Goal: Navigation & Orientation: Find specific page/section

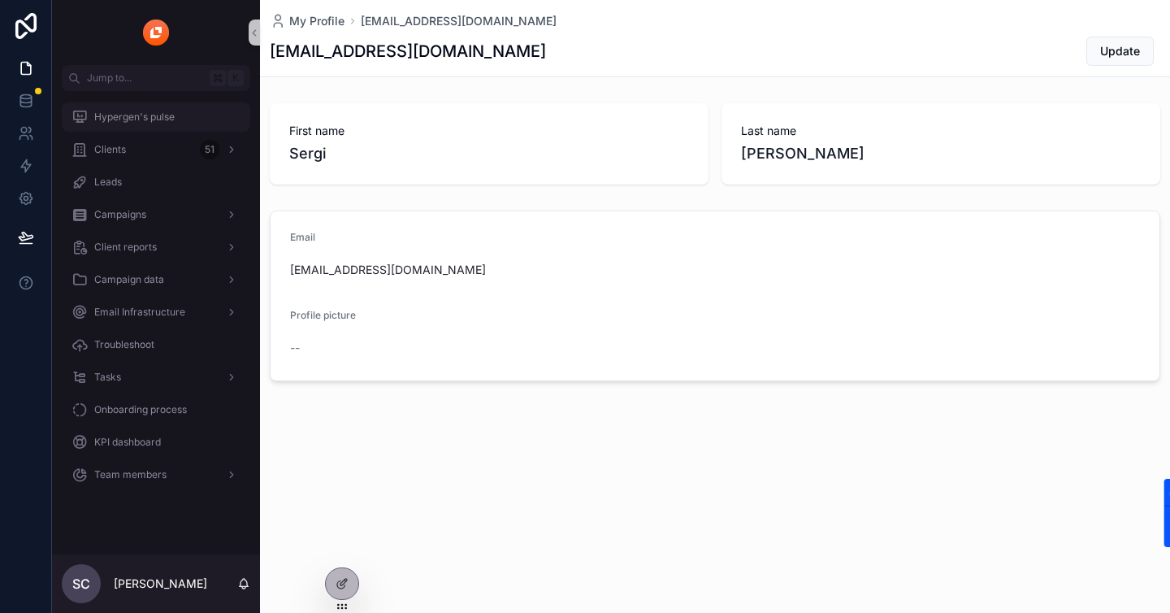
click at [206, 112] on div "Hypergen's pulse" at bounding box center [156, 117] width 169 height 26
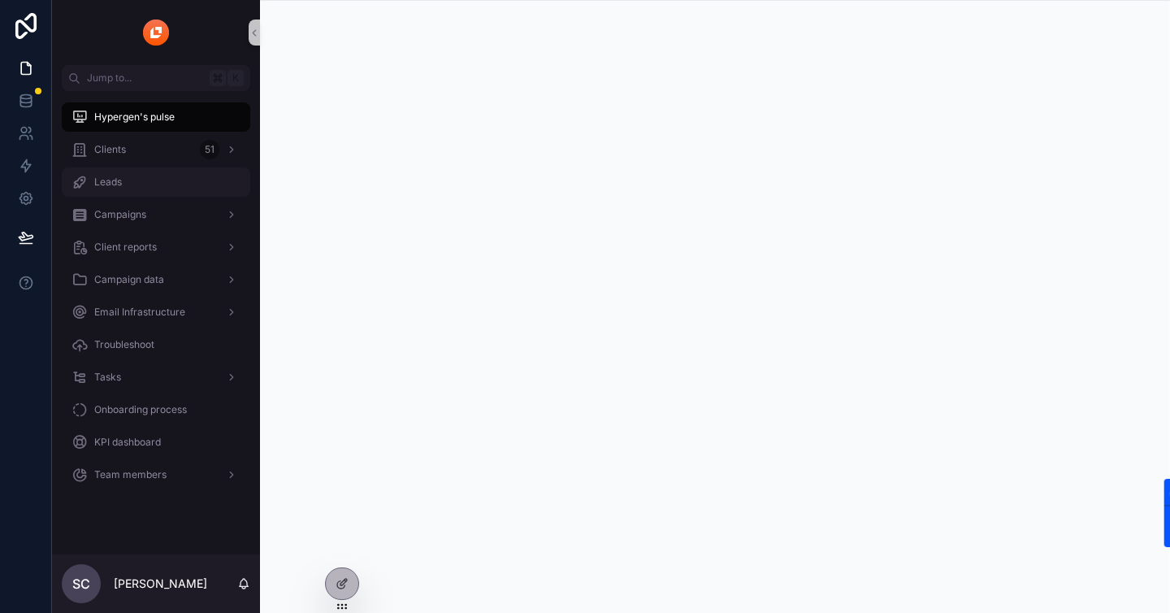
click at [183, 188] on div "Leads" at bounding box center [156, 182] width 169 height 26
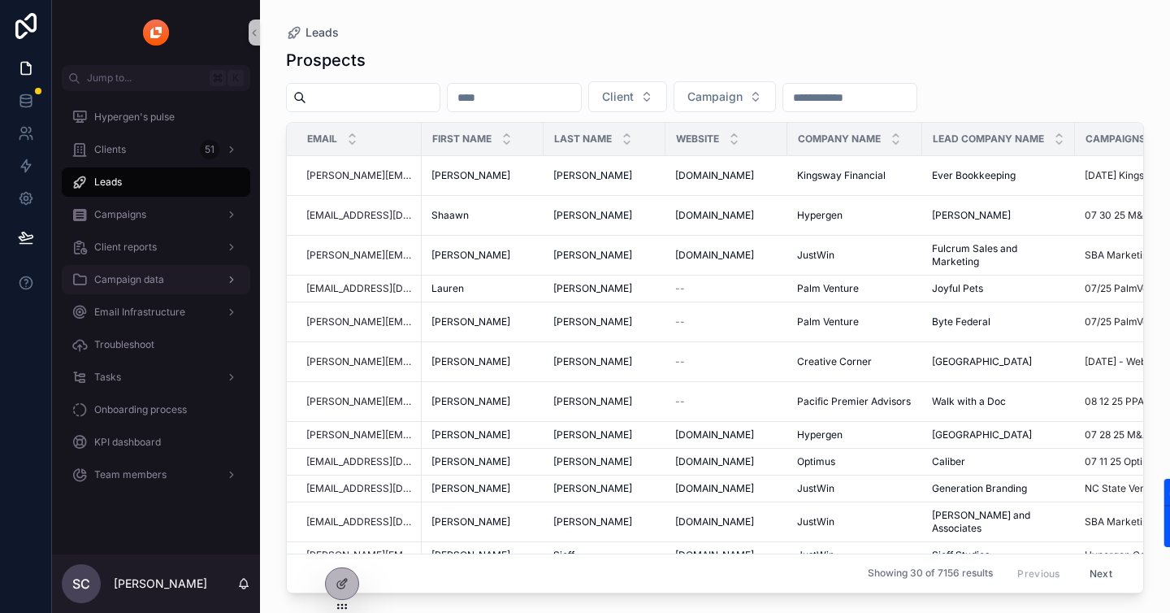
click at [128, 274] on span "Campaign data" at bounding box center [129, 279] width 70 height 13
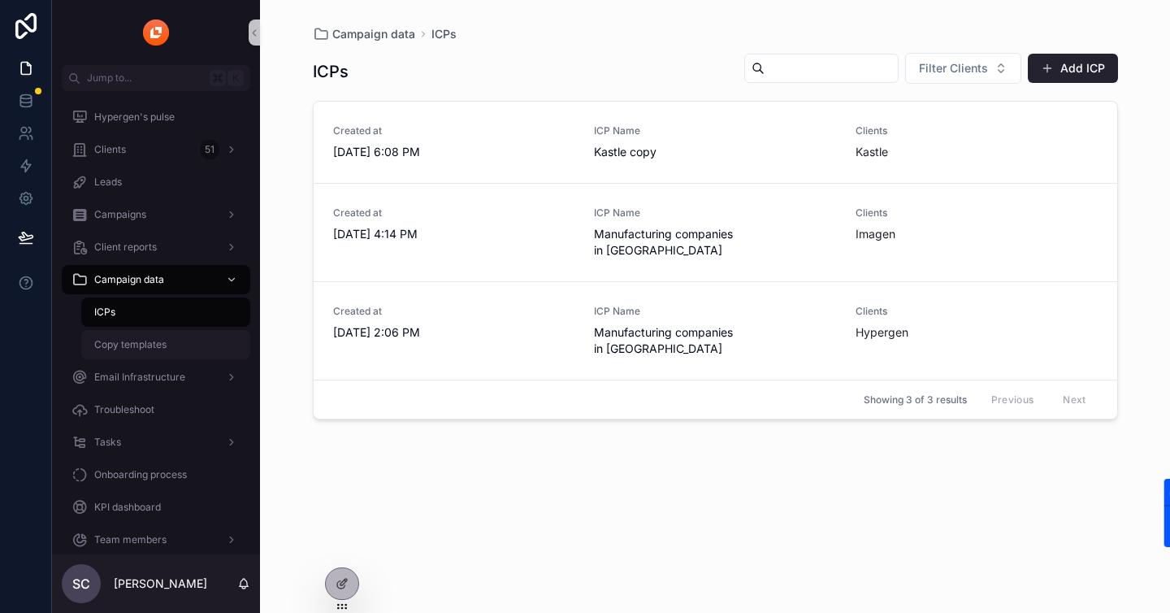
click at [112, 349] on span "Copy templates" at bounding box center [130, 344] width 72 height 13
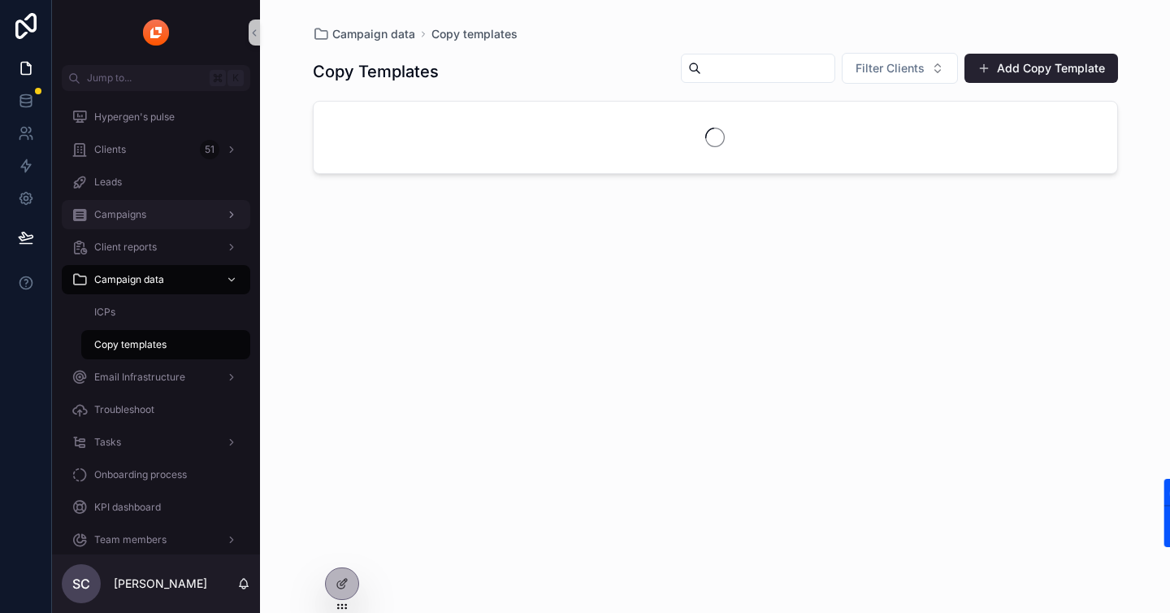
click at [161, 204] on div "Campaigns" at bounding box center [156, 215] width 169 height 26
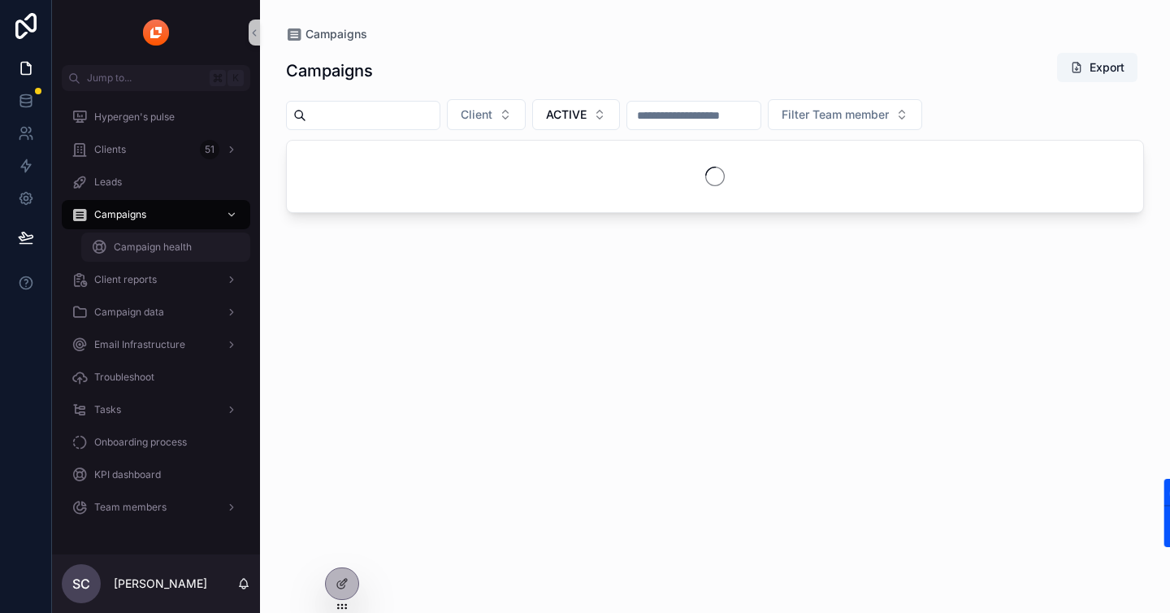
click at [146, 242] on span "Campaign health" at bounding box center [153, 247] width 78 height 13
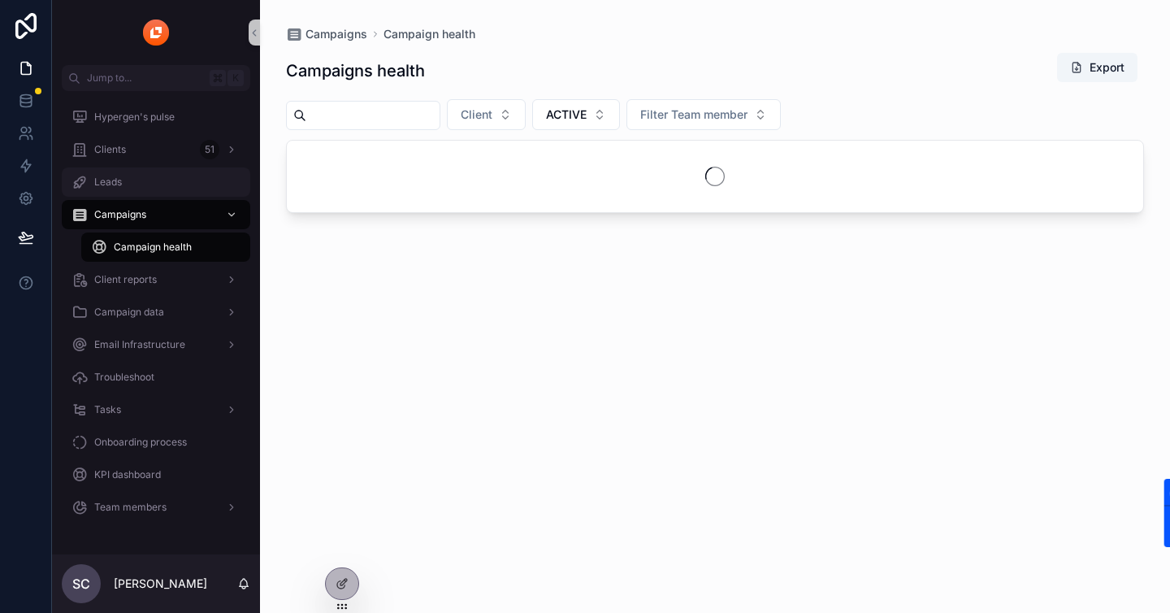
click at [145, 184] on div "Leads" at bounding box center [156, 182] width 169 height 26
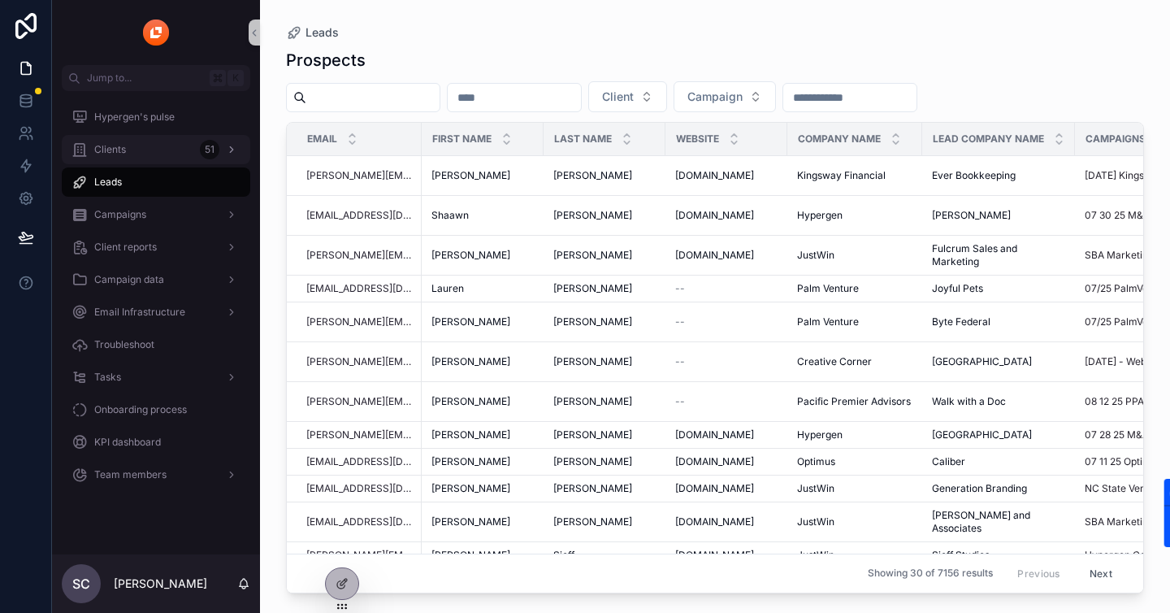
click at [173, 146] on div "Clients 51" at bounding box center [156, 150] width 169 height 26
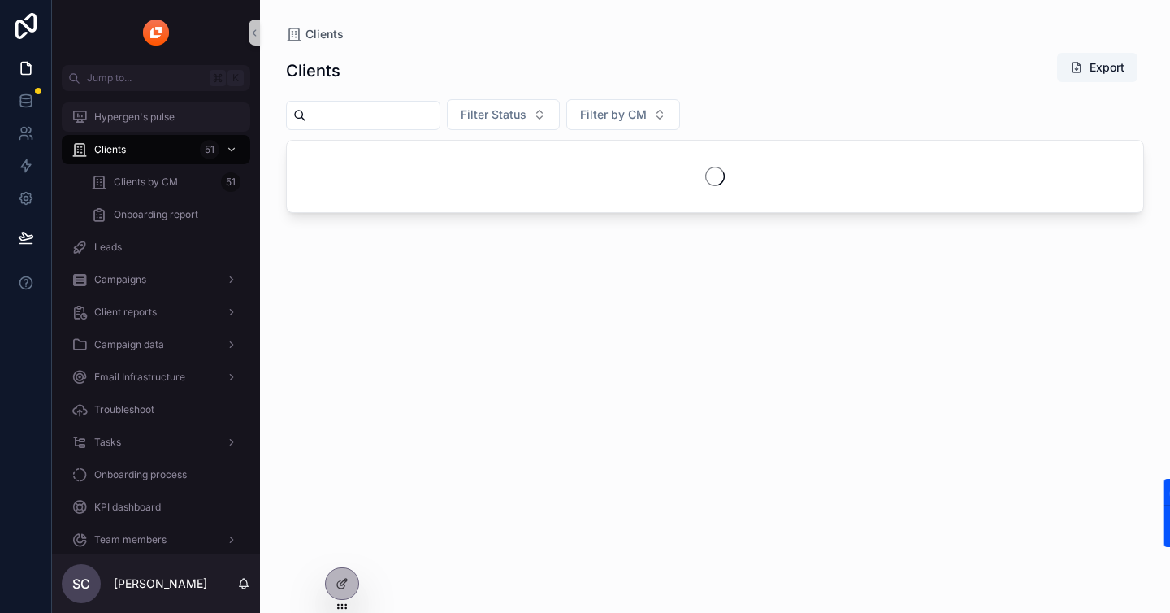
click at [181, 107] on div "Hypergen's pulse" at bounding box center [156, 117] width 169 height 26
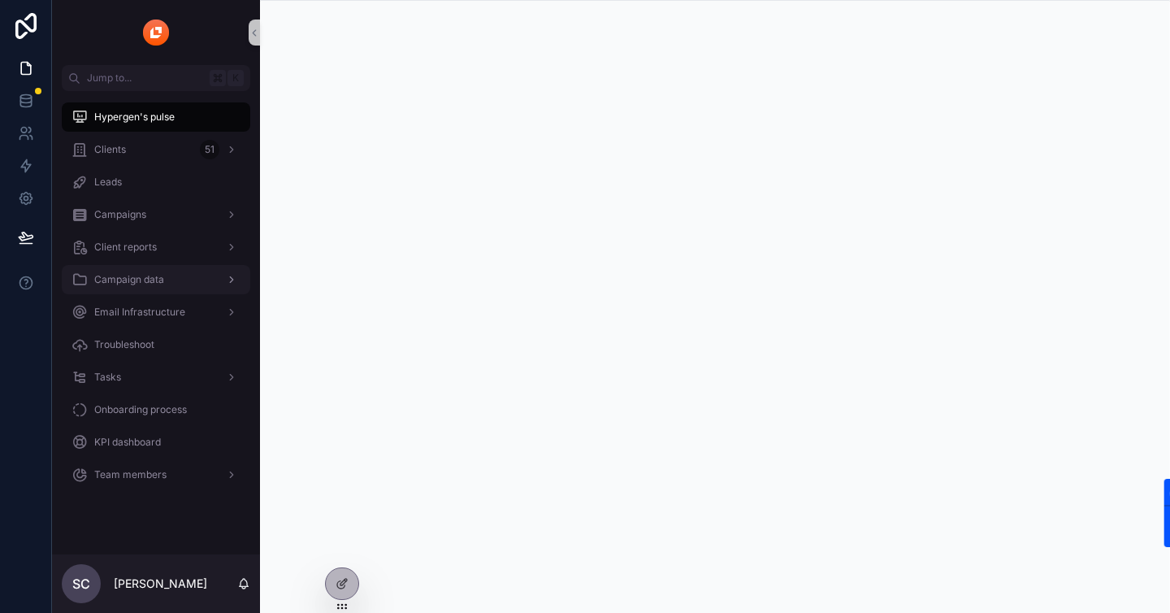
click at [164, 274] on div "Campaign data" at bounding box center [156, 280] width 169 height 26
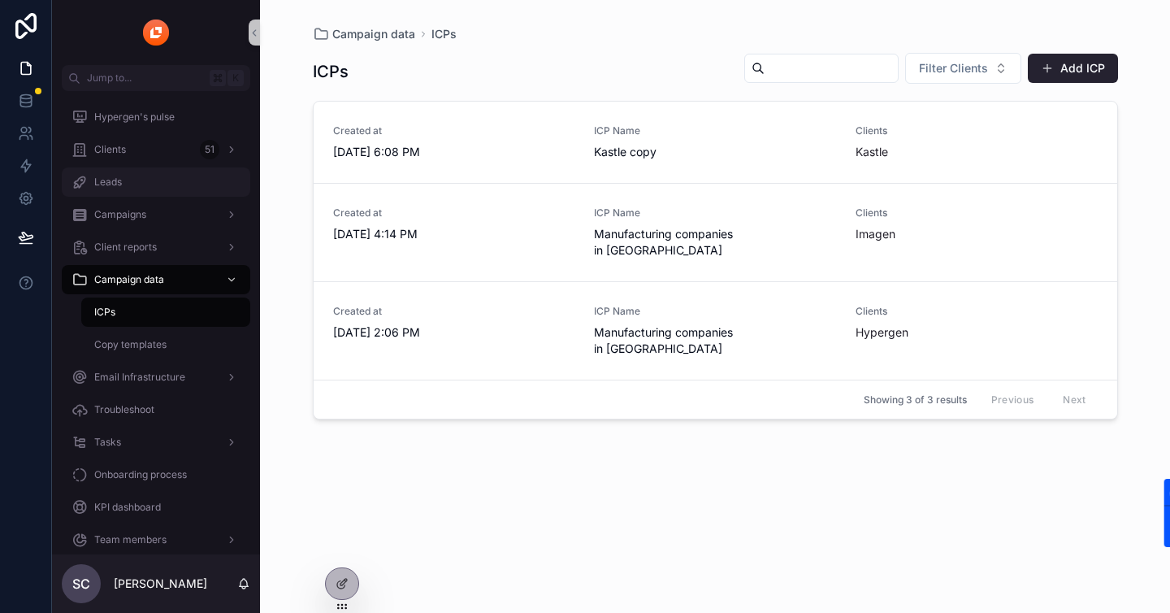
click at [116, 181] on span "Leads" at bounding box center [108, 182] width 28 height 13
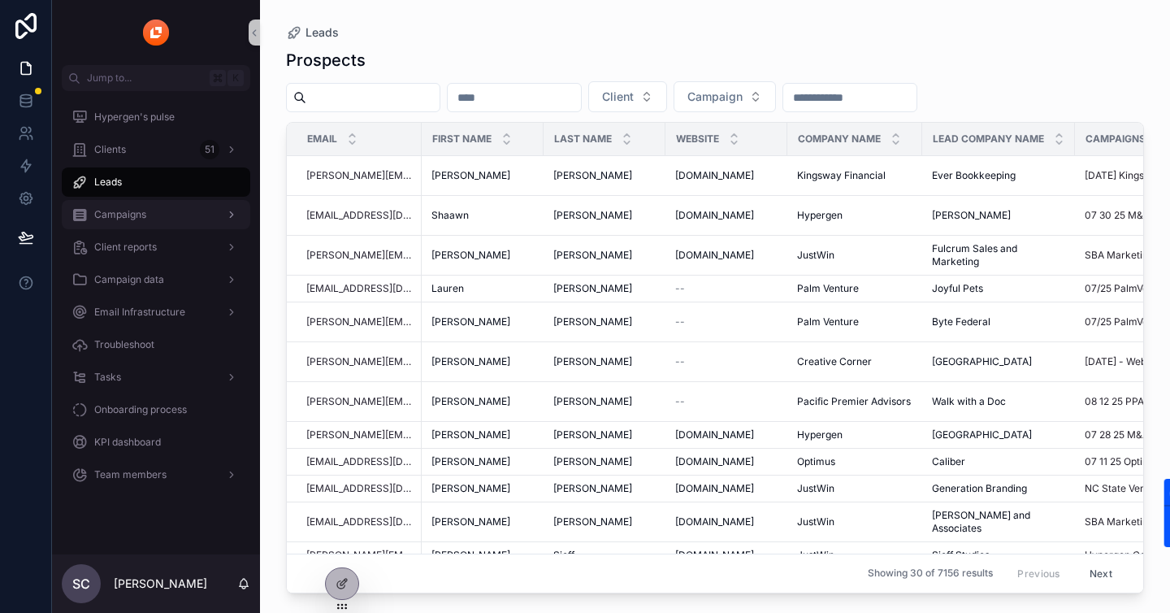
click at [120, 211] on span "Campaigns" at bounding box center [120, 214] width 52 height 13
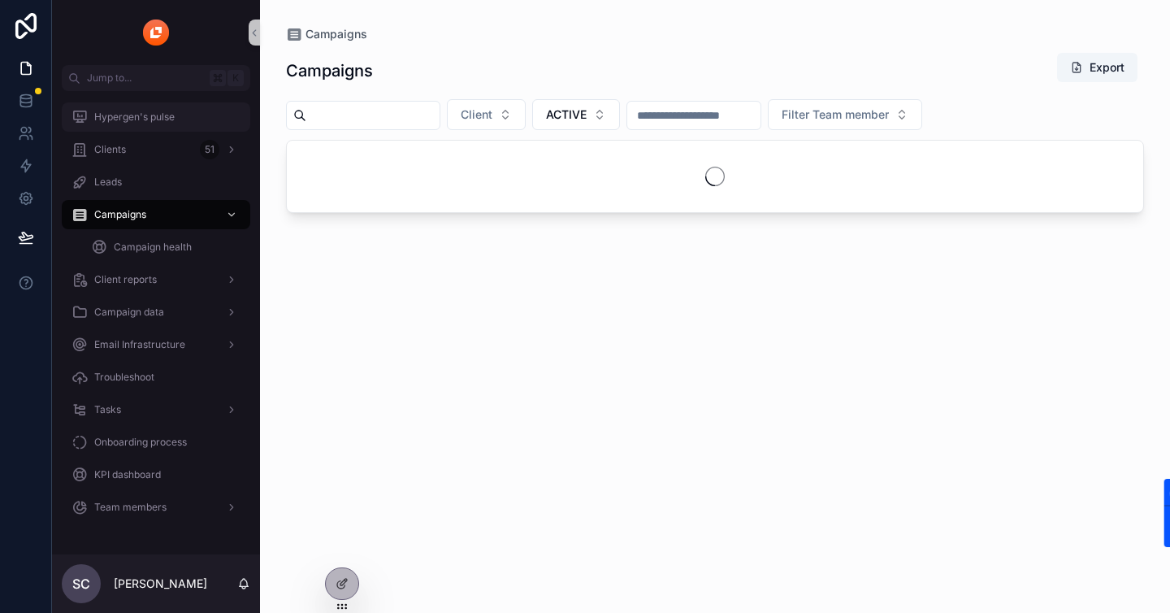
click at [137, 121] on span "Hypergen's pulse" at bounding box center [134, 117] width 80 height 13
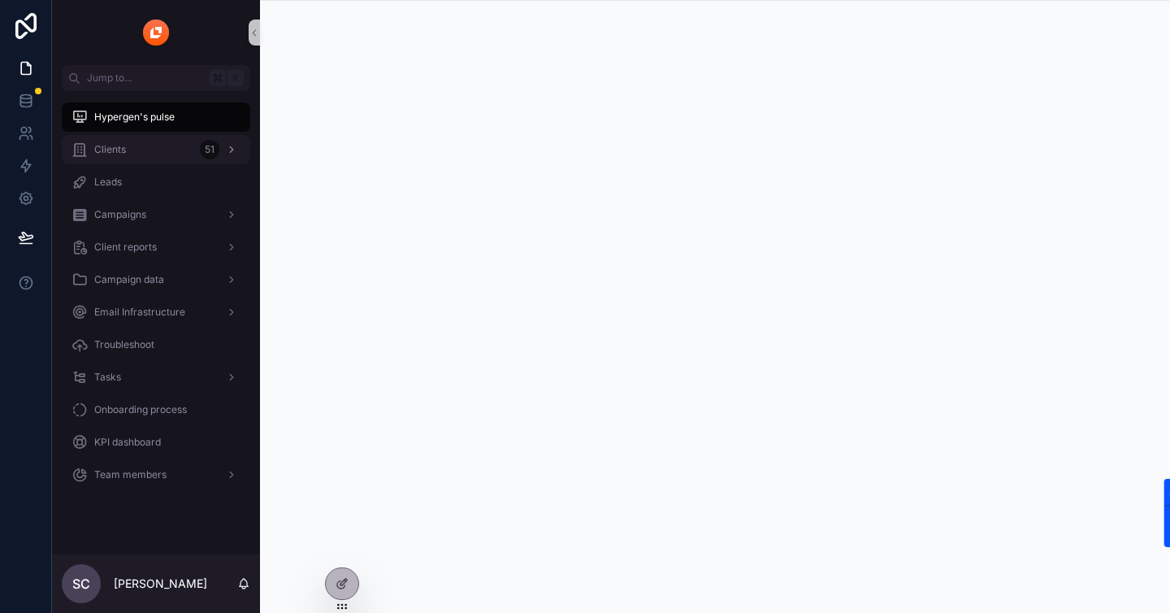
click at [137, 153] on div "Clients 51" at bounding box center [156, 150] width 169 height 26
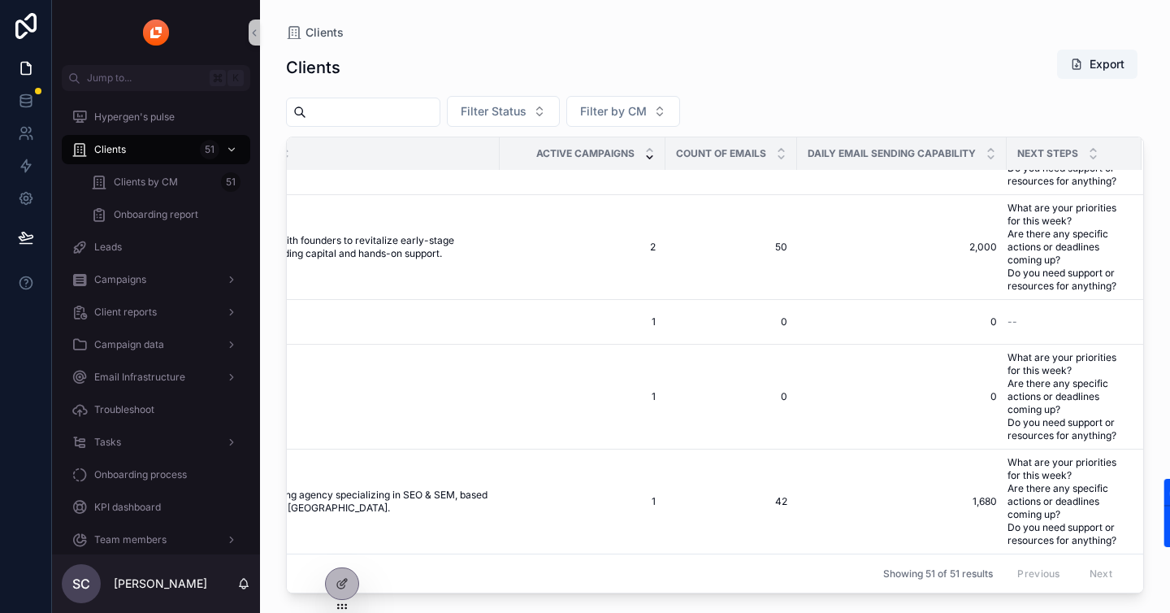
scroll to position [4062, 356]
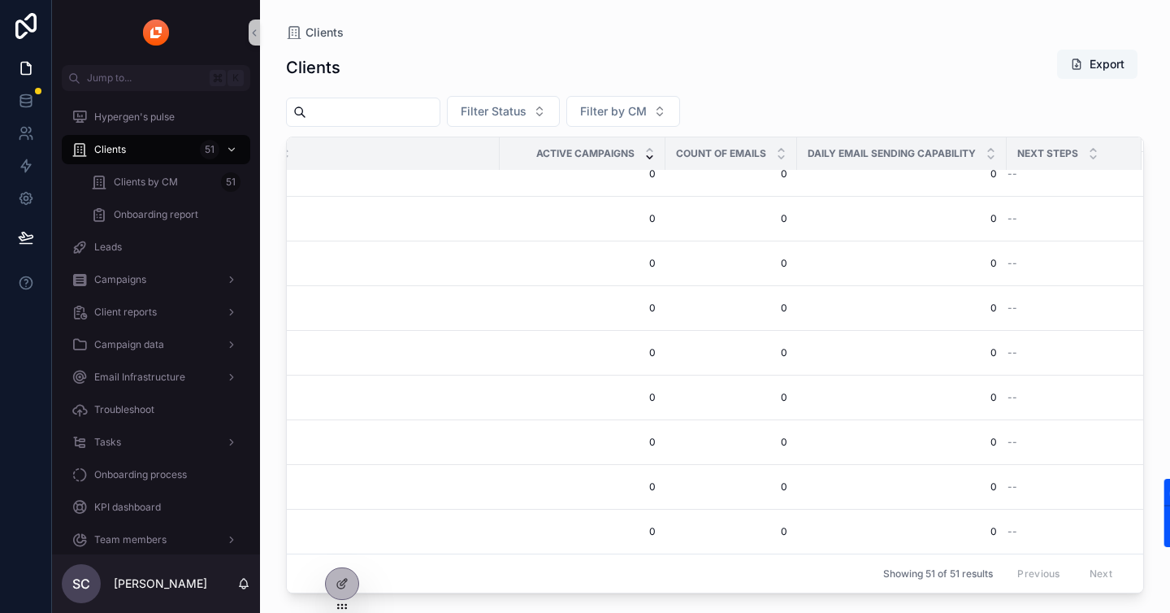
click at [1067, 72] on button "Export" at bounding box center [1097, 64] width 80 height 29
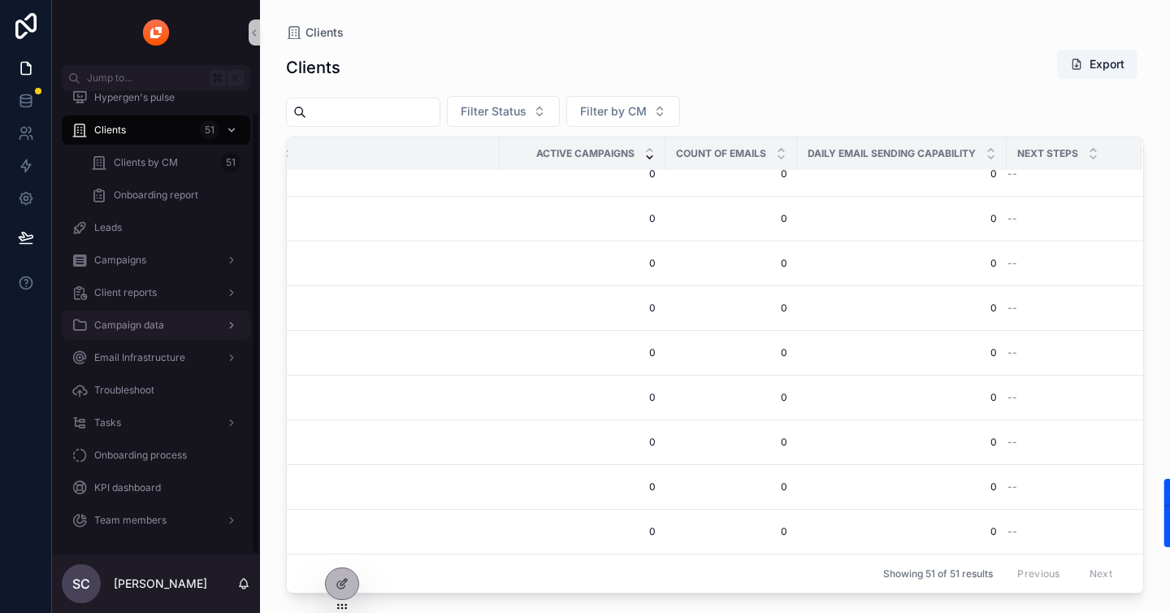
scroll to position [21, 0]
click at [128, 520] on span "Team members" at bounding box center [130, 518] width 72 height 13
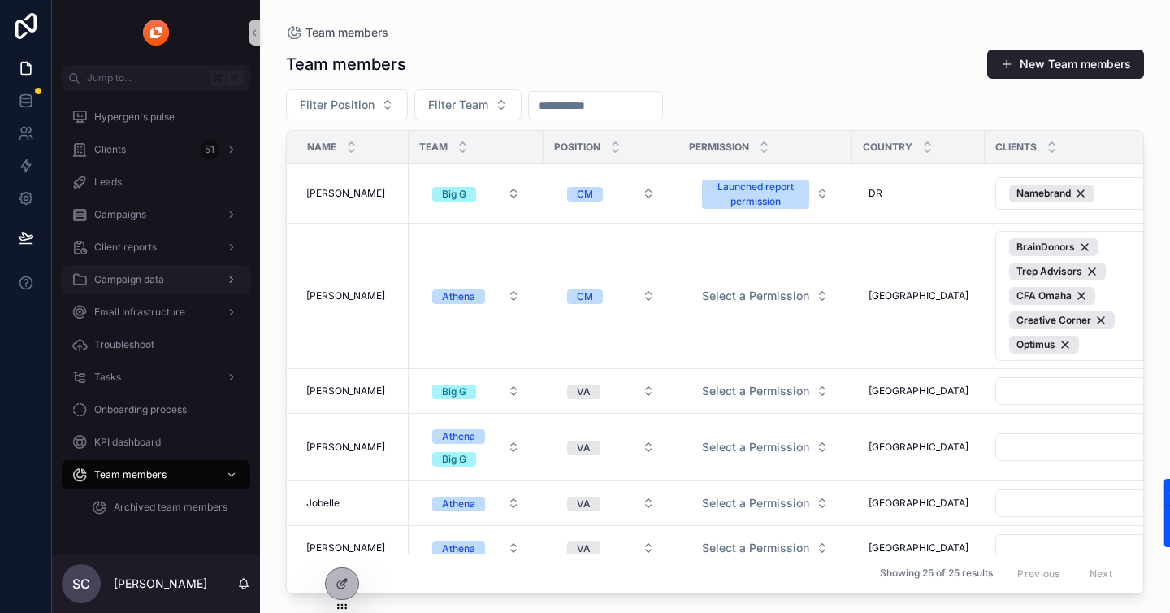
click at [146, 269] on div "Campaign data" at bounding box center [156, 280] width 169 height 26
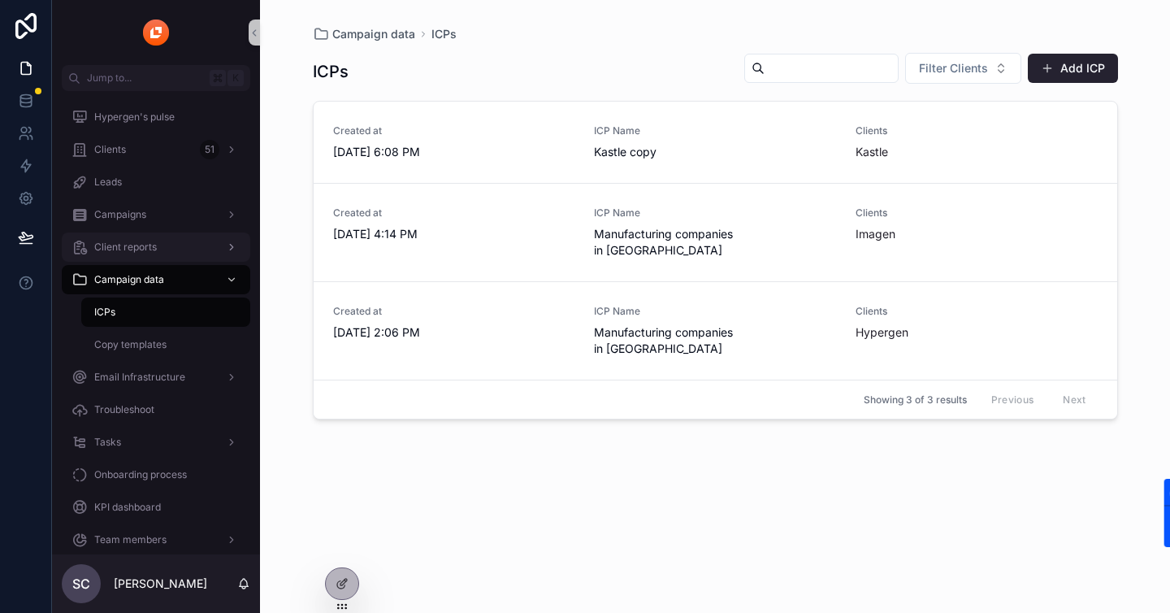
click at [147, 259] on div "Client reports" at bounding box center [156, 247] width 169 height 26
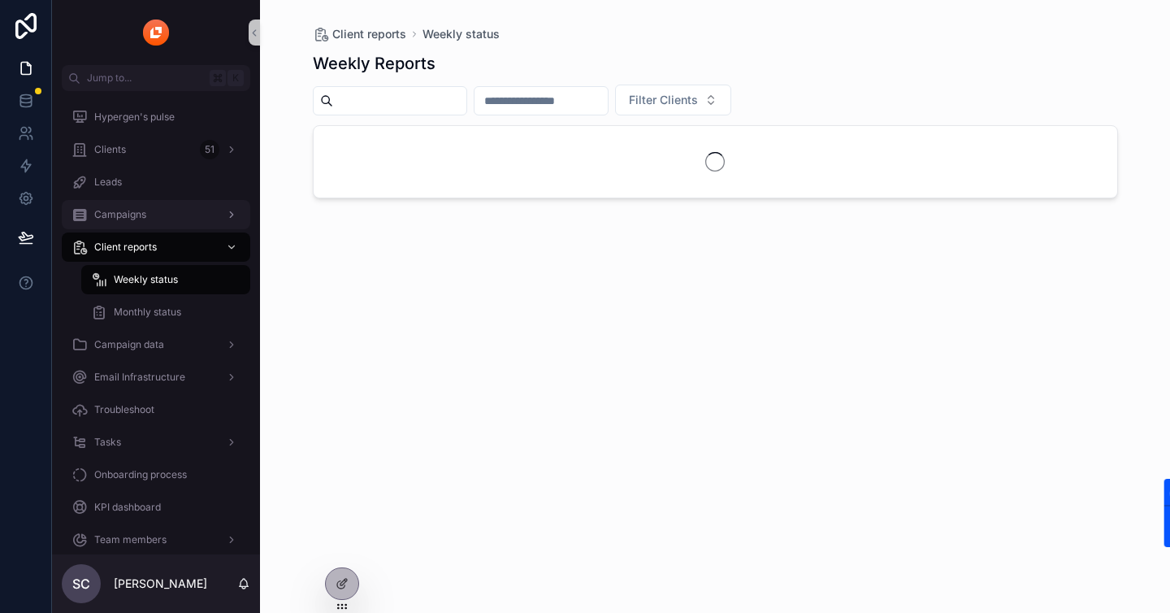
click at [159, 225] on div "Campaigns" at bounding box center [156, 215] width 169 height 26
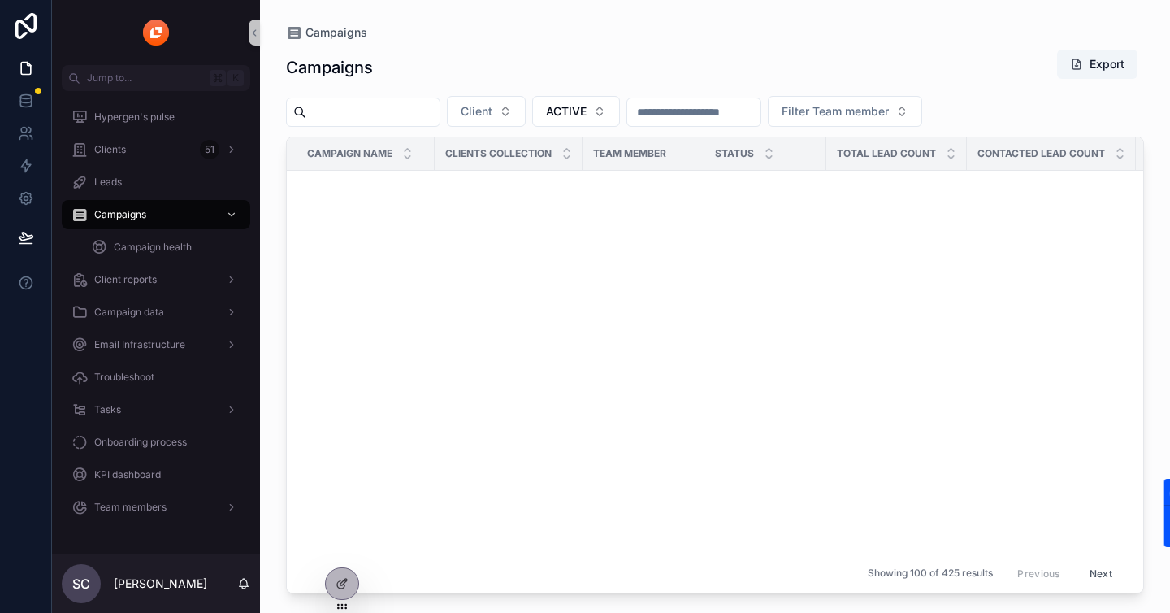
scroll to position [1836, 0]
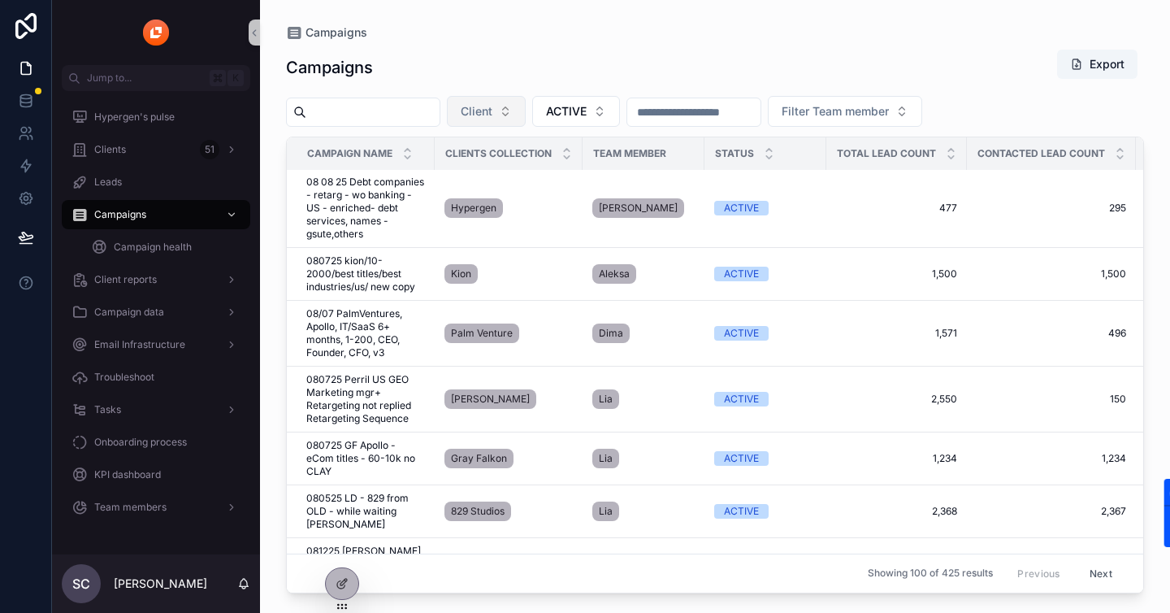
click at [492, 117] on span "Client" at bounding box center [477, 111] width 32 height 16
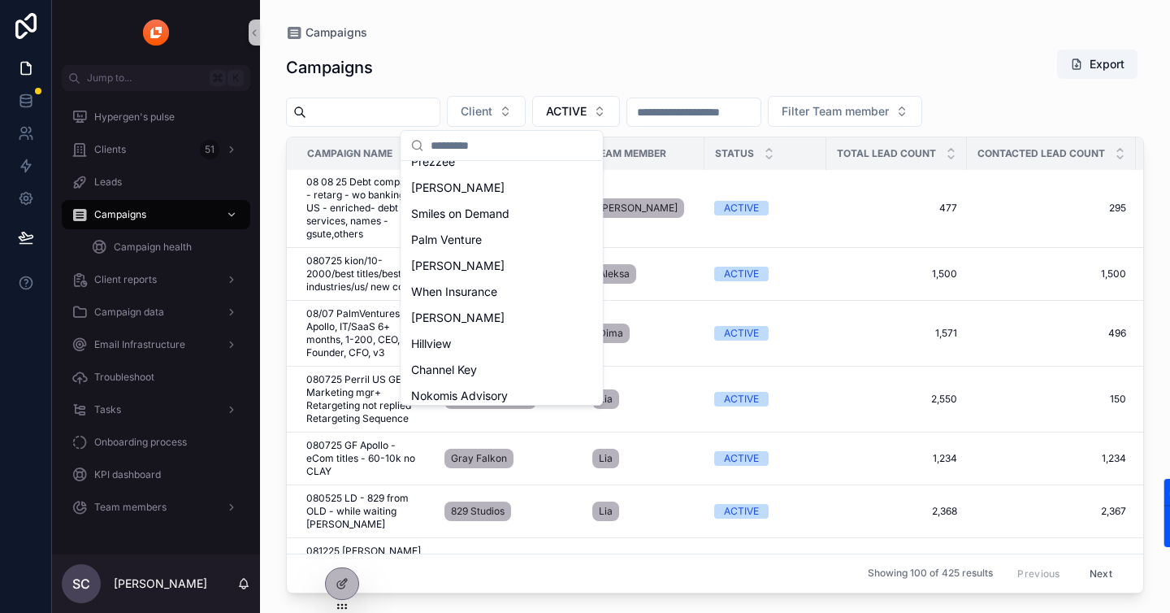
scroll to position [2363, 0]
